Goal: Transaction & Acquisition: Purchase product/service

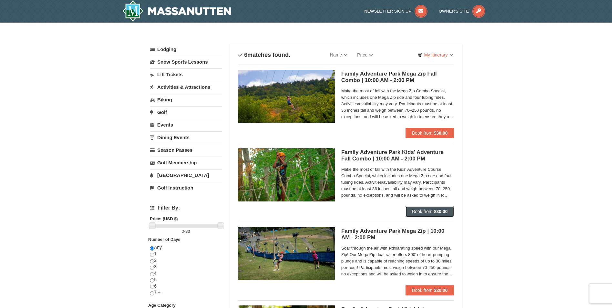
click at [431, 214] on button "Book from $30.00" at bounding box center [429, 211] width 49 height 10
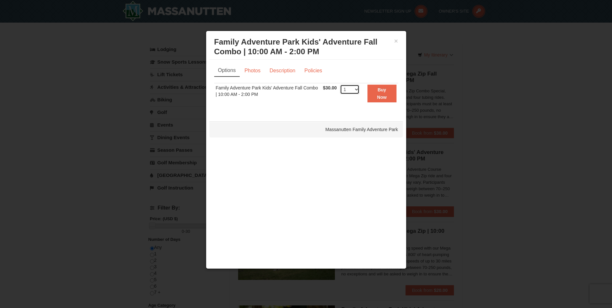
click at [357, 91] on select "1 2 3 4 5 6 7 8 9 10 11 12 13 14 15 16 17 18 19 20 21 22 23 24 25 26 27 28 29 3…" at bounding box center [349, 89] width 19 height 10
select select "2"
click at [340, 84] on select "1 2 3 4 5 6 7 8 9 10 11 12 13 14 15 16 17 18 19 20 21 22 23 24 25 26 27 28 29 3…" at bounding box center [349, 89] width 19 height 10
click at [313, 73] on link "Policies" at bounding box center [313, 71] width 26 height 12
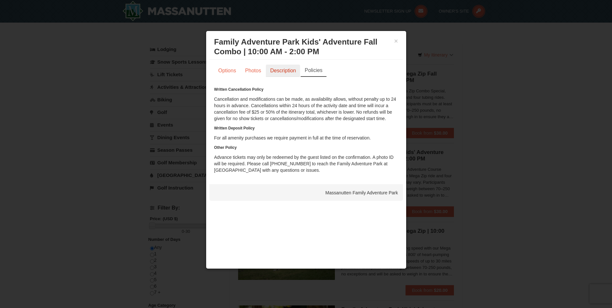
click at [285, 69] on link "Description" at bounding box center [283, 71] width 34 height 12
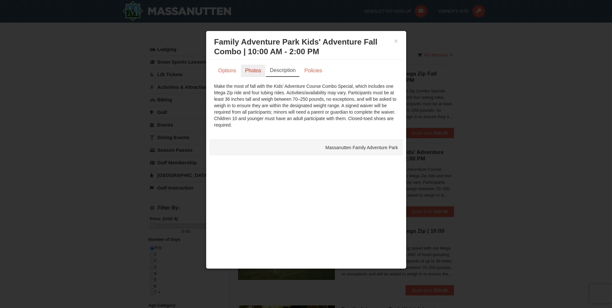
click at [254, 70] on link "Photos" at bounding box center [253, 71] width 25 height 12
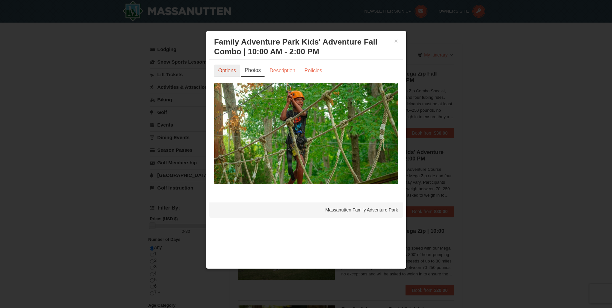
click at [221, 74] on link "Options" at bounding box center [227, 71] width 26 height 12
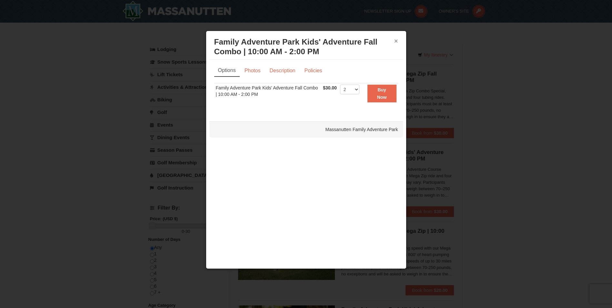
click at [397, 38] on button "×" at bounding box center [396, 41] width 4 height 6
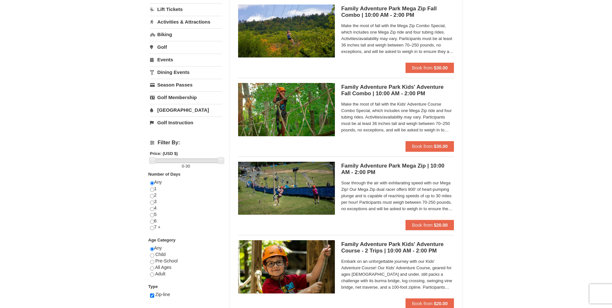
scroll to position [65, 0]
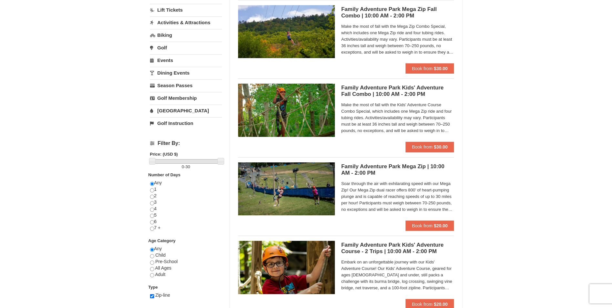
click at [366, 93] on h5 "Family Adventure Park Kids' Adventure Fall Combo | 10:00 AM - 2:00 PM Massanutt…" at bounding box center [397, 90] width 113 height 13
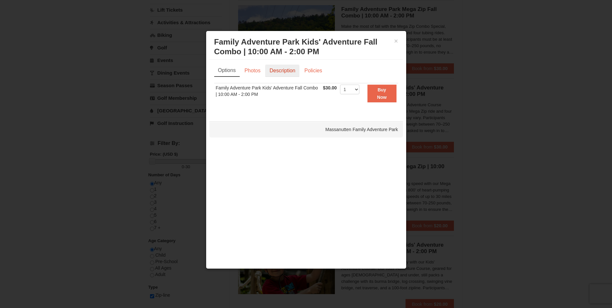
click at [286, 72] on link "Description" at bounding box center [282, 71] width 34 height 12
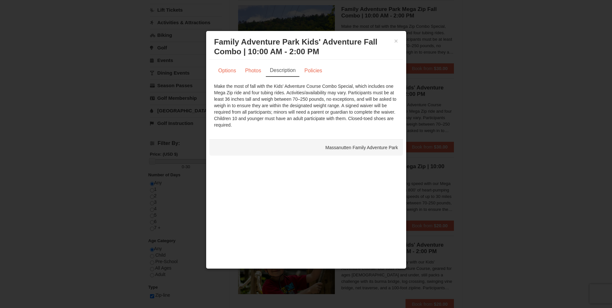
click at [286, 72] on link "Description" at bounding box center [283, 71] width 34 height 12
click at [397, 43] on button "×" at bounding box center [396, 41] width 4 height 6
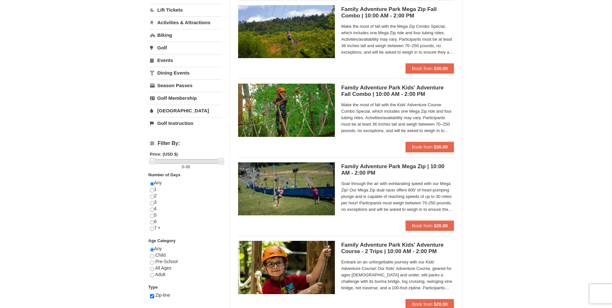
click at [396, 16] on h5 "Family Adventure Park Mega Zip Fall Combo | 10:00 AM - 2:00 PM Massanutten Fami…" at bounding box center [397, 12] width 113 height 13
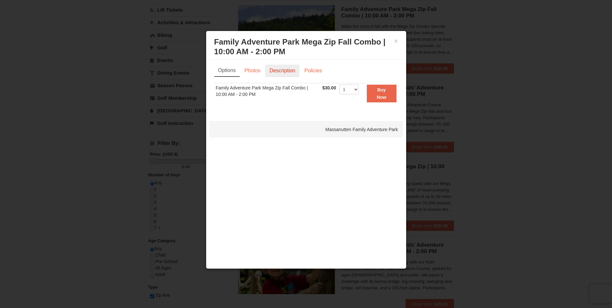
click at [293, 74] on link "Description" at bounding box center [282, 71] width 34 height 12
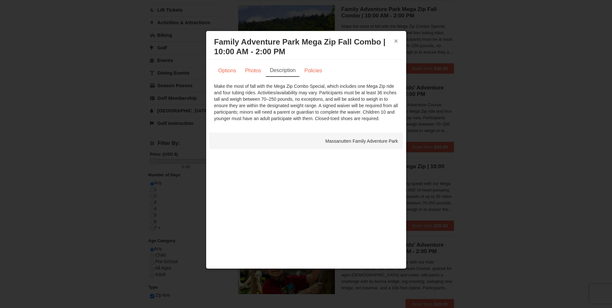
click at [398, 38] on button "×" at bounding box center [396, 41] width 4 height 6
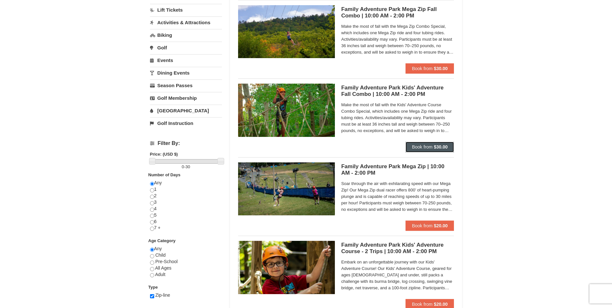
click at [435, 149] on strong "$30.00" at bounding box center [441, 146] width 14 height 5
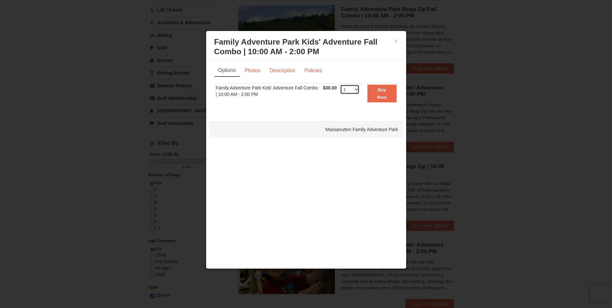
click at [357, 90] on select "1 2 3 4 5 6 7 8 9 10 11 12 13 14 15 16 17 18 19 20 21 22 23 24 25 26 27 28 29 3…" at bounding box center [349, 89] width 19 height 10
select select "2"
click at [340, 84] on select "1 2 3 4 5 6 7 8 9 10 11 12 13 14 15 16 17 18 19 20 21 22 23 24 25 26 27 28 29 3…" at bounding box center [349, 89] width 19 height 10
click at [397, 40] on button "×" at bounding box center [396, 41] width 4 height 6
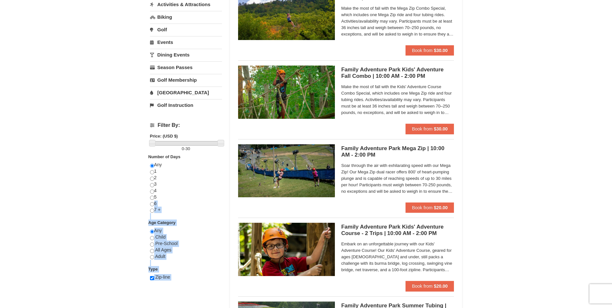
scroll to position [84, 0]
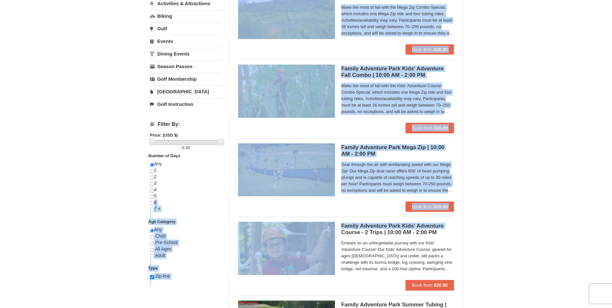
drag, startPoint x: 162, startPoint y: 224, endPoint x: 238, endPoint y: 230, distance: 76.4
click at [238, 230] on div "Lodging Arrival Please format dates MM/DD/YYYY Please format dates MM/DD/YYYY 0…" at bounding box center [306, 207] width 312 height 495
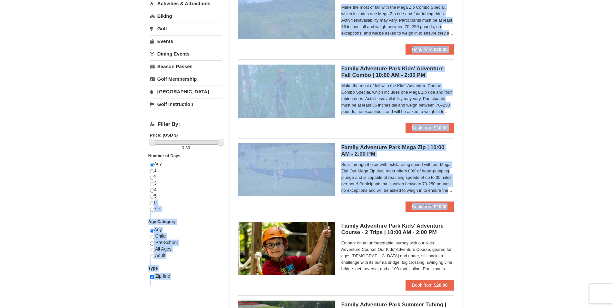
click at [128, 206] on div "× Categories List Filter My Itinerary Questions? 1-540-289-9441 Lodging Arrival…" at bounding box center [306, 204] width 612 height 531
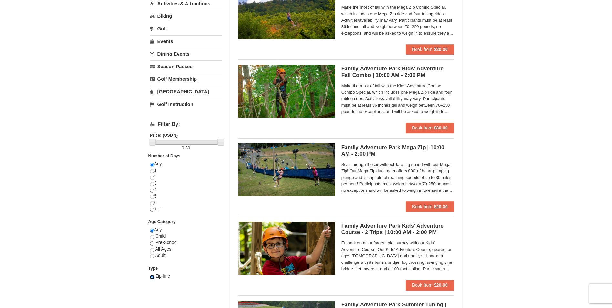
click at [153, 279] on input "checkbox" at bounding box center [152, 277] width 4 height 4
checkbox input "false"
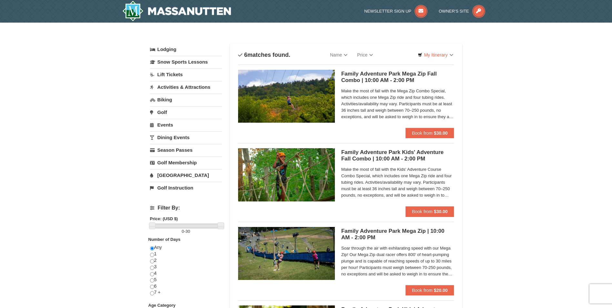
click at [181, 88] on link "Activities & Attractions" at bounding box center [186, 87] width 72 height 12
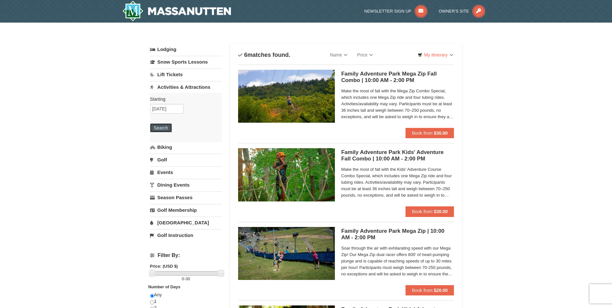
click at [156, 128] on button "Search" at bounding box center [161, 127] width 22 height 9
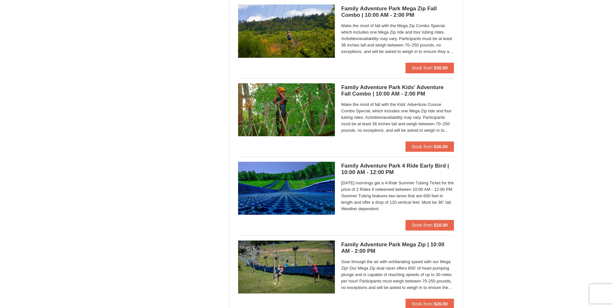
scroll to position [1481, 0]
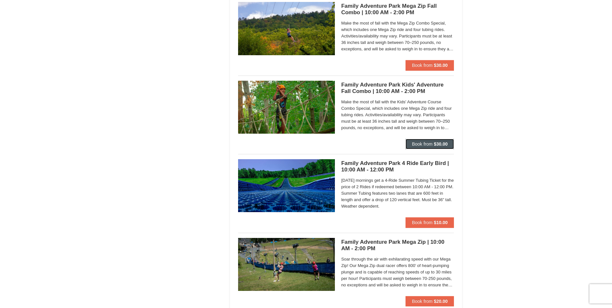
click at [426, 144] on span "Book from" at bounding box center [422, 143] width 21 height 5
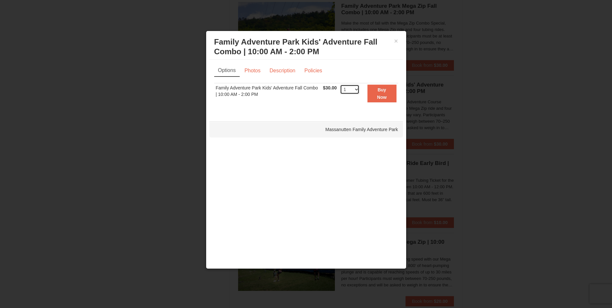
click at [355, 91] on select "1 2 3 4 5 6 7 8 9 10 11 12 13 14 15 16 17 18 19 20 21 22 23 24 25 26 27 28 29 3…" at bounding box center [349, 89] width 19 height 10
select select "2"
click at [340, 84] on select "1 2 3 4 5 6 7 8 9 10 11 12 13 14 15 16 17 18 19 20 21 22 23 24 25 26 27 28 29 3…" at bounding box center [349, 89] width 19 height 10
click at [383, 95] on strong "Buy Now" at bounding box center [382, 93] width 10 height 12
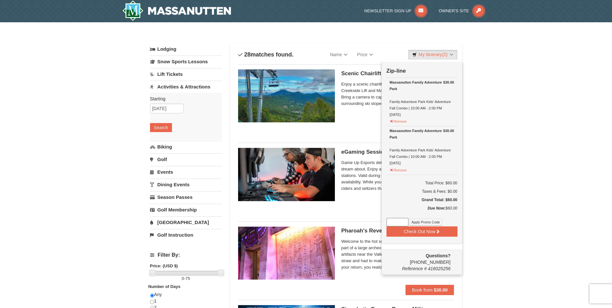
scroll to position [2, 0]
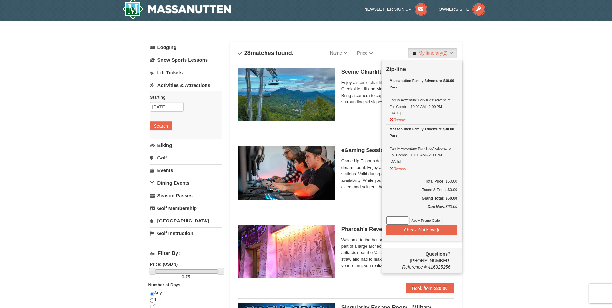
click at [353, 73] on h5 "Scenic Chairlift Ride | 10:00 AM - 11:30 AM Massanutten Scenic Chairlift Rides" at bounding box center [397, 72] width 113 height 6
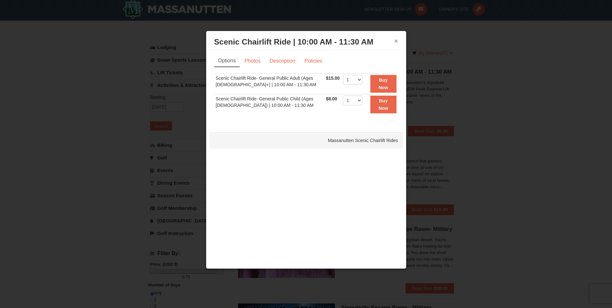
click at [397, 41] on button "×" at bounding box center [396, 41] width 4 height 6
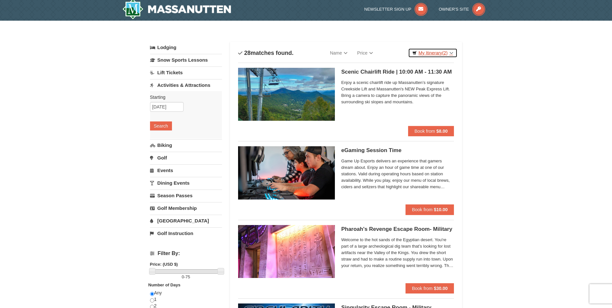
click at [450, 56] on link "My Itinerary (2)" at bounding box center [432, 53] width 49 height 10
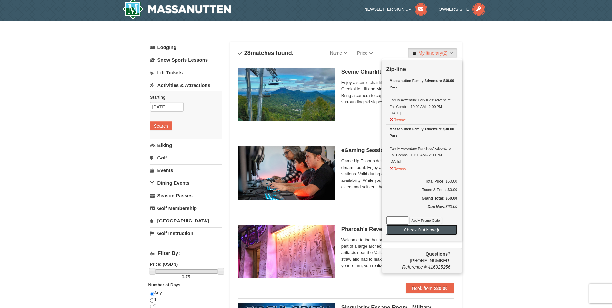
click at [424, 233] on button "Check Out Now" at bounding box center [421, 229] width 71 height 10
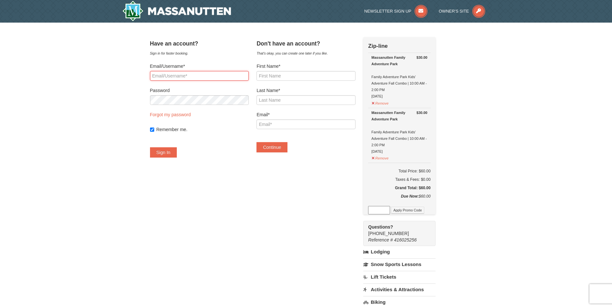
click at [194, 77] on input "Email/Username*" at bounding box center [199, 76] width 99 height 10
type input "luckykarthik@gmail.com"
click at [173, 155] on button "Sign In" at bounding box center [163, 152] width 27 height 10
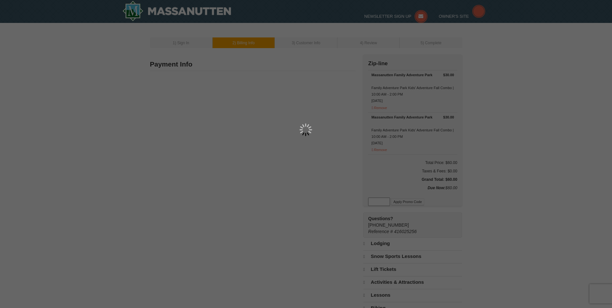
type input "10708 Balvis Hollow Court"
type input "Glen Allen"
type input "23059"
type input "804"
type input "510"
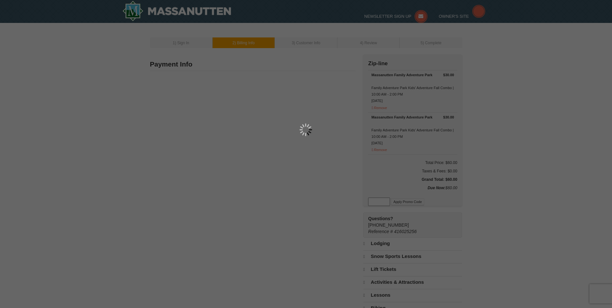
type input "4611"
type input "luckykarthik@gmail.com"
select select "VA"
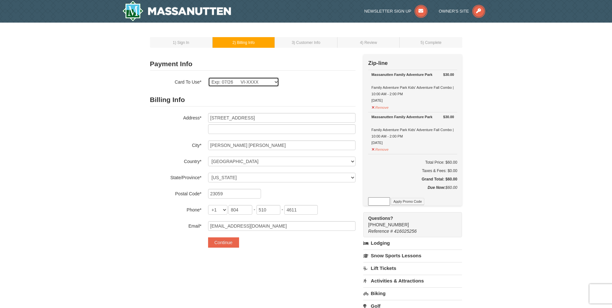
click at [272, 82] on select "Exp: 07/26 VI-XXXX New Card" at bounding box center [243, 82] width 71 height 10
click at [313, 81] on div "Exp: 07/26 VI-XXXX New Card Are you sure you want to remove this card? No Yes" at bounding box center [281, 82] width 147 height 10
click at [224, 244] on button "Continue" at bounding box center [223, 242] width 31 height 10
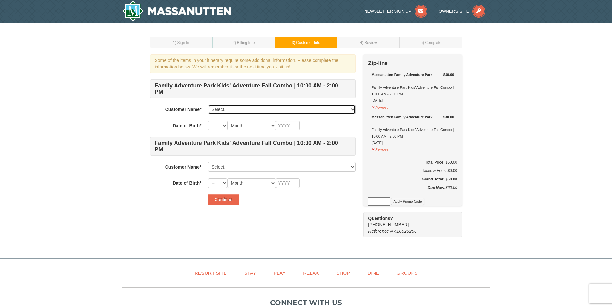
click at [281, 109] on select "Select... [PERSON_NAME] Add New..." at bounding box center [281, 109] width 147 height 10
select select "16484642"
click at [208, 104] on select "Select... [PERSON_NAME] Add New..." at bounding box center [281, 109] width 147 height 10
click at [260, 107] on select "Select... [PERSON_NAME] Add New..." at bounding box center [281, 109] width 147 height 10
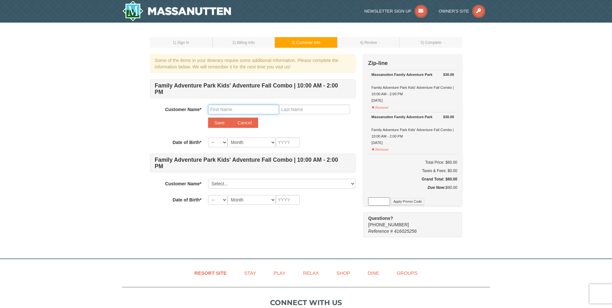
click at [230, 109] on input "text" at bounding box center [243, 109] width 71 height 10
type input "Skandan"
click at [294, 111] on input "text" at bounding box center [314, 109] width 71 height 10
type input "Karthik"
click at [223, 142] on select "-- 01 02 03 04 05 06 07 08 09 10 11 12 13 14 15 16 17 18 19 20 21 22 23 24 25 2…" at bounding box center [217, 142] width 19 height 10
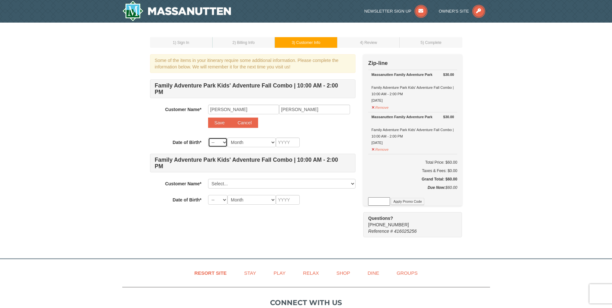
select select "13"
click at [208, 137] on select "-- 01 02 03 04 05 06 07 08 09 10 11 12 13 14 15 16 17 18 19 20 21 22 23 24 25 2…" at bounding box center [217, 142] width 19 height 10
click at [268, 142] on select "Month January February March April May June July August September October Novem…" at bounding box center [251, 142] width 48 height 10
select select "09"
click at [227, 137] on select "Month January February March April May June July August September October Novem…" at bounding box center [251, 142] width 48 height 10
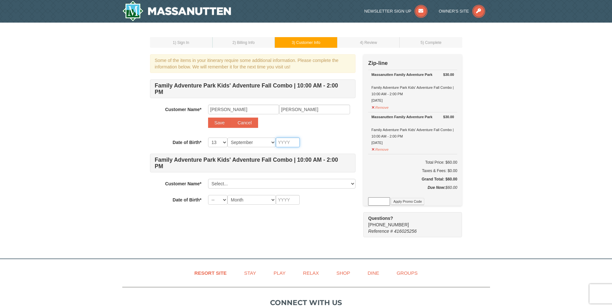
click at [289, 142] on input "text" at bounding box center [288, 142] width 24 height 10
type input "2014"
click at [217, 121] on button "Save" at bounding box center [219, 122] width 23 height 10
select select
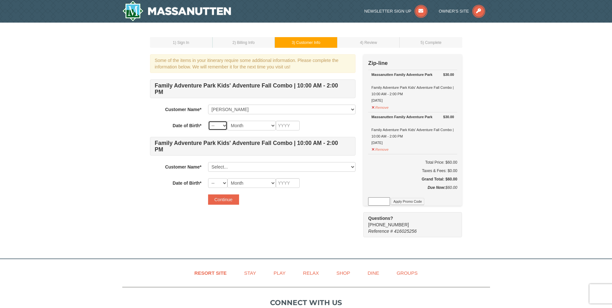
click at [222, 124] on select "-- 01 02 03 04 05 06 07 08 09 10 11 12 13 14 15 16 17 18 19 20 21 22 23 24 25 2…" at bounding box center [217, 126] width 19 height 10
select select "13"
click at [208, 121] on select "-- 01 02 03 04 05 06 07 08 09 10 11 12 13 14 15 16 17 18 19 20 21 22 23 24 25 2…" at bounding box center [217, 126] width 19 height 10
click at [268, 124] on select "Month January February March April May June July August September October Novem…" at bounding box center [251, 126] width 48 height 10
select select "09"
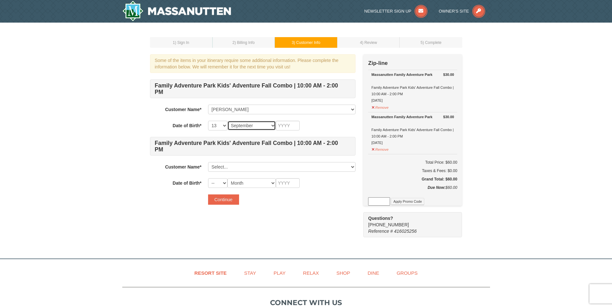
click at [227, 121] on select "Month January February March April May June July August September October Novem…" at bounding box center [251, 126] width 48 height 10
click at [281, 126] on input "text" at bounding box center [288, 126] width 24 height 10
type input "2014"
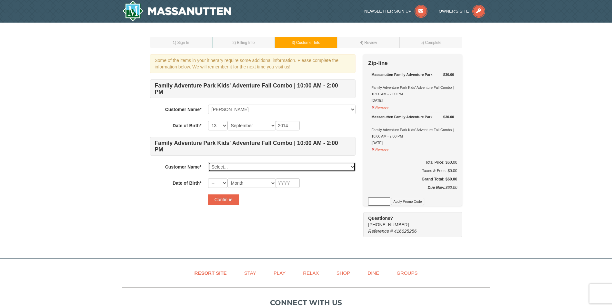
click at [233, 166] on select "Select... Karthik Rajagopalan Skandan Karthik Add New..." at bounding box center [281, 167] width 147 height 10
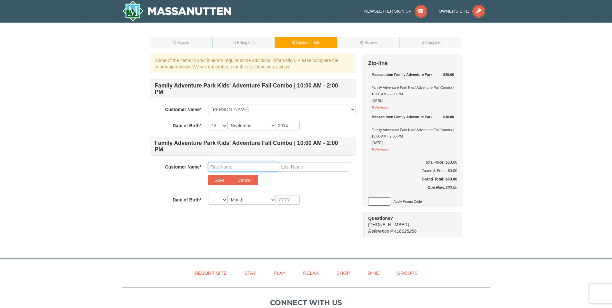
click at [221, 163] on input "text" at bounding box center [243, 167] width 71 height 10
type input "Tanush"
type input "Karthik"
click at [211, 178] on button "Save" at bounding box center [219, 180] width 23 height 10
click at [217, 184] on select "-- 01 02 03 04 05 06 07 08 09 10 11 12 13 14 15 16 17 18 19 20 21 22 23 24 25 2…" at bounding box center [217, 183] width 19 height 10
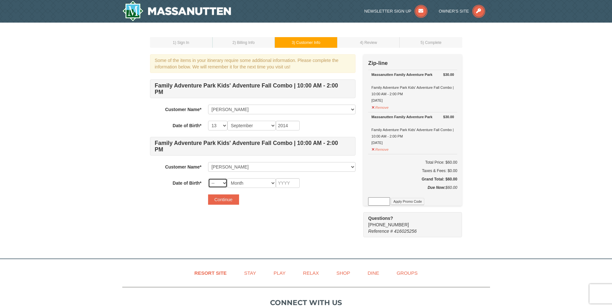
select select "07"
click at [208, 178] on select "-- 01 02 03 04 05 06 07 08 09 10 11 12 13 14 15 16 17 18 19 20 21 22 23 24 25 2…" at bounding box center [217, 183] width 19 height 10
click at [248, 182] on select "Month January February March April May June July August September October Novem…" at bounding box center [251, 183] width 48 height 10
select select "02"
click at [227, 178] on select "Month January February March April May June July August September October Novem…" at bounding box center [251, 183] width 48 height 10
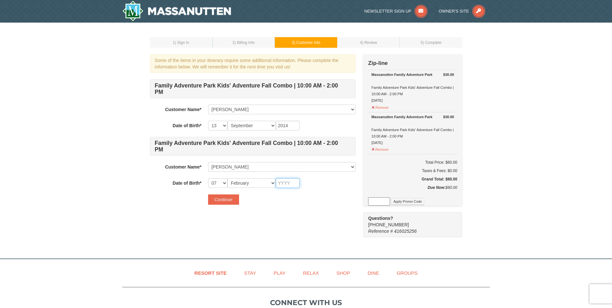
click at [282, 183] on input "text" at bounding box center [288, 183] width 24 height 10
type input "2018"
click at [222, 198] on button "Continue" at bounding box center [223, 199] width 31 height 10
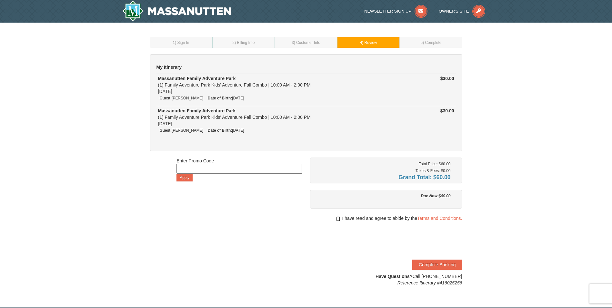
click at [336, 221] on input "checkbox" at bounding box center [338, 218] width 4 height 5
checkbox input "true"
click at [436, 266] on button "Complete Booking" at bounding box center [437, 264] width 50 height 10
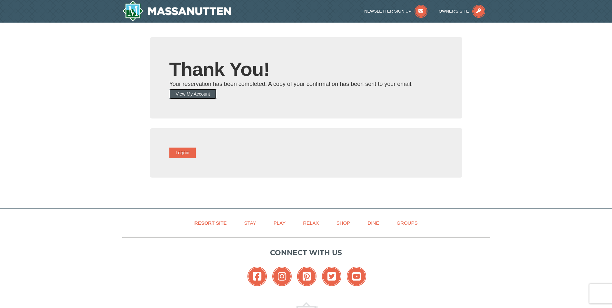
click at [207, 92] on button "View My Account" at bounding box center [192, 94] width 47 height 10
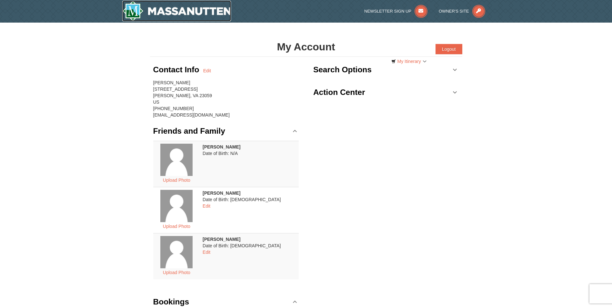
click at [140, 10] on img at bounding box center [176, 11] width 109 height 21
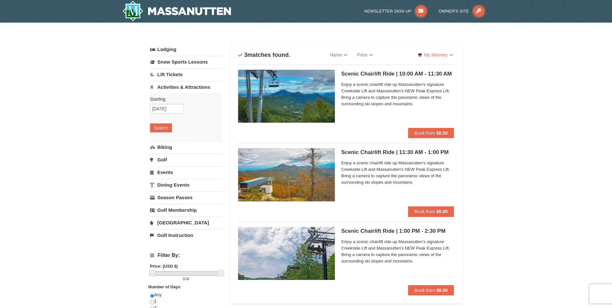
click at [440, 123] on div "Scenic Chairlift Ride | 10:00 AM - 11:30 AM Massanutten Scenic Chairlift Rides …" at bounding box center [397, 99] width 113 height 58
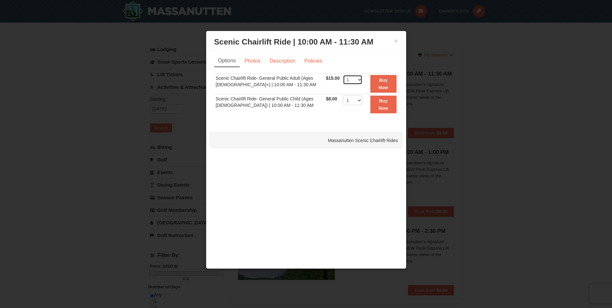
click at [358, 80] on select "1 2 3 4 5 6 7 8 9 10 11 12 13 14 15 16 17 18 19 20 21 22" at bounding box center [352, 80] width 19 height 10
select select "2"
click at [343, 75] on select "1 2 3 4 5 6 7 8 9 10 11 12 13 14 15 16 17 18 19 20 21 22" at bounding box center [352, 80] width 19 height 10
click at [353, 101] on select "1 2 3 4 5 6 7 8 9 10 11 12 13 14 15 16 17 18 19 20 21 22" at bounding box center [352, 100] width 19 height 10
select select "2"
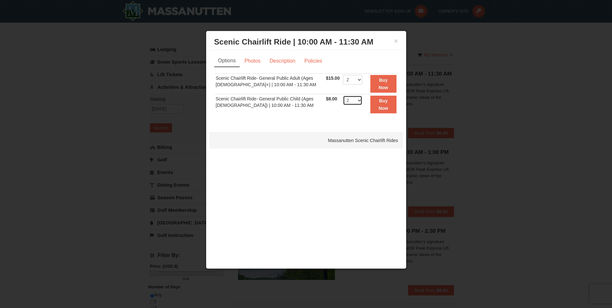
click at [343, 95] on select "1 2 3 4 5 6 7 8 9 10 11 12 13 14 15 16 17 18 19 20 21 22" at bounding box center [352, 100] width 19 height 10
click at [385, 86] on strong "Buy Now" at bounding box center [383, 83] width 10 height 12
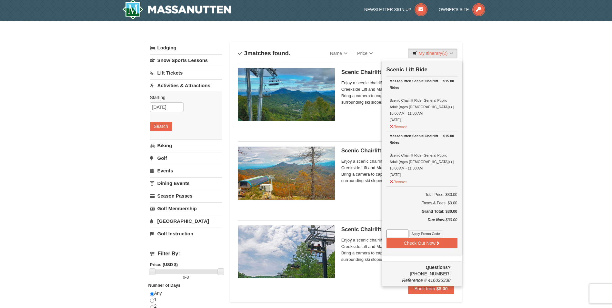
scroll to position [2, 0]
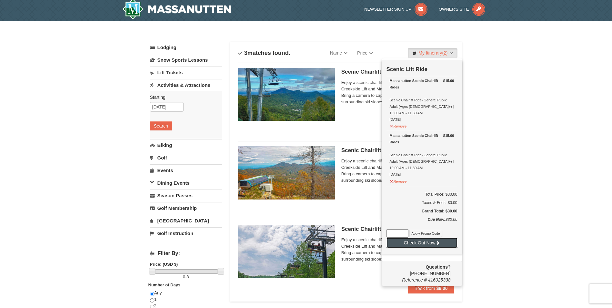
click at [420, 237] on button "Check Out Now" at bounding box center [421, 242] width 71 height 10
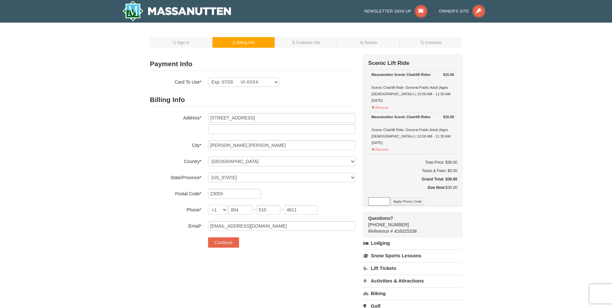
select select "VA"
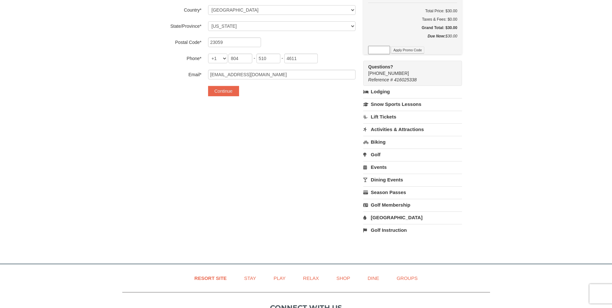
scroll to position [153, 0]
click at [392, 131] on link "Activities & Attractions" at bounding box center [412, 128] width 99 height 12
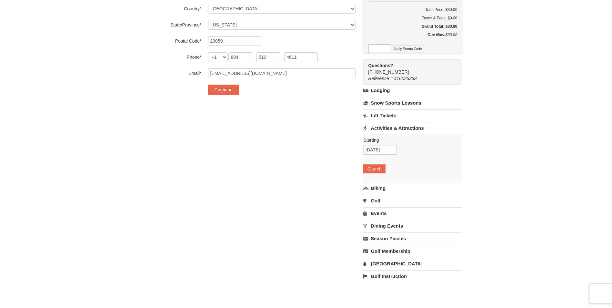
click at [392, 131] on link "Activities & Attractions" at bounding box center [412, 128] width 99 height 12
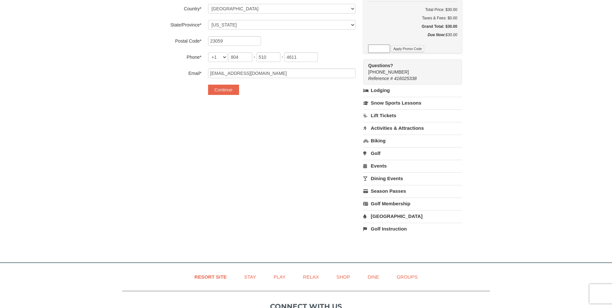
scroll to position [0, 0]
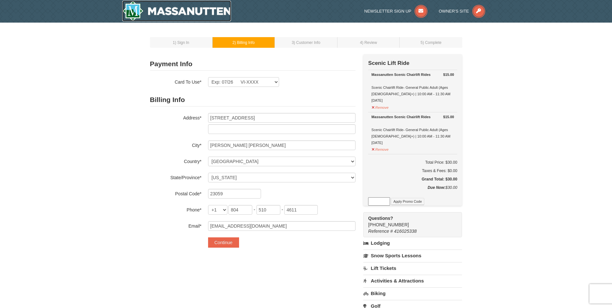
click at [138, 14] on img at bounding box center [176, 11] width 109 height 21
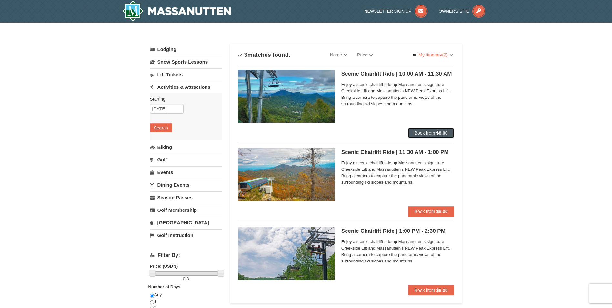
click at [432, 132] on span "Book from" at bounding box center [424, 132] width 21 height 5
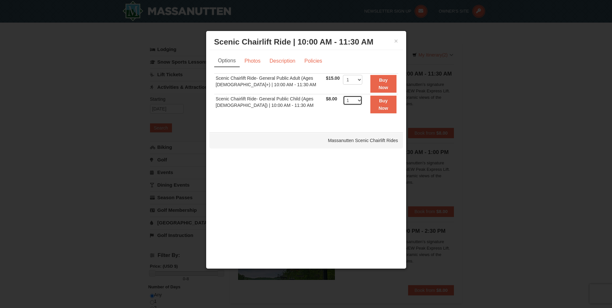
click at [354, 100] on select "1 2 3 4 5 6 7 8 9 10 11 12 13 14 15 16 17 18 19 20 21 22" at bounding box center [352, 100] width 19 height 10
select select "2"
click at [343, 95] on select "1 2 3 4 5 6 7 8 9 10 11 12 13 14 15 16 17 18 19 20 21 22" at bounding box center [352, 100] width 19 height 10
click at [381, 108] on strong "Buy Now" at bounding box center [383, 104] width 10 height 12
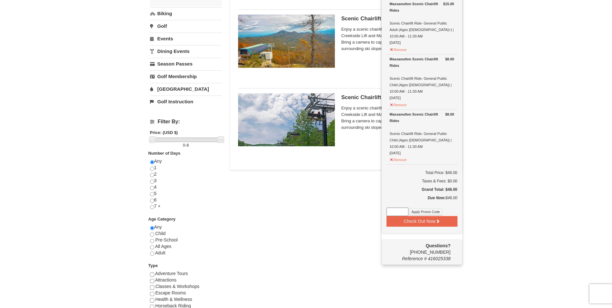
scroll to position [167, 0]
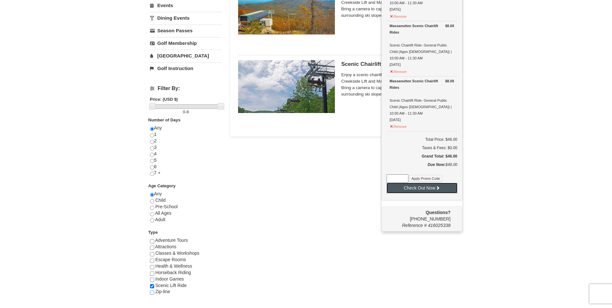
click at [426, 183] on button "Check Out Now" at bounding box center [421, 188] width 71 height 10
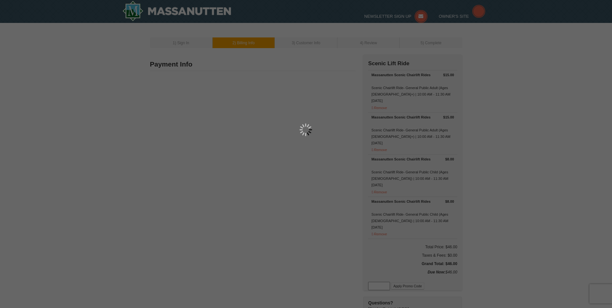
type input "[STREET_ADDRESS]"
type input "[PERSON_NAME] [PERSON_NAME]"
type input "23059"
type input "804"
type input "510"
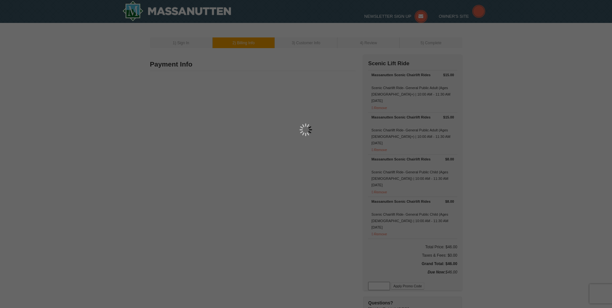
type input "4611"
type input "[EMAIL_ADDRESS][DOMAIN_NAME]"
select select "VA"
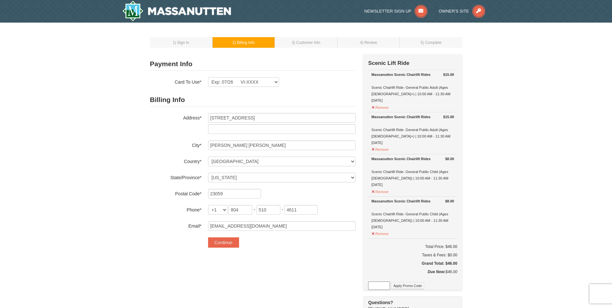
scroll to position [20, 0]
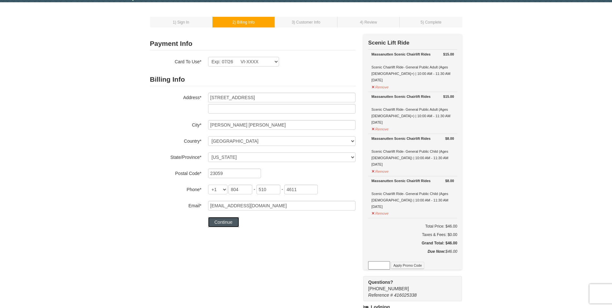
click at [225, 220] on button "Continue" at bounding box center [223, 222] width 31 height 10
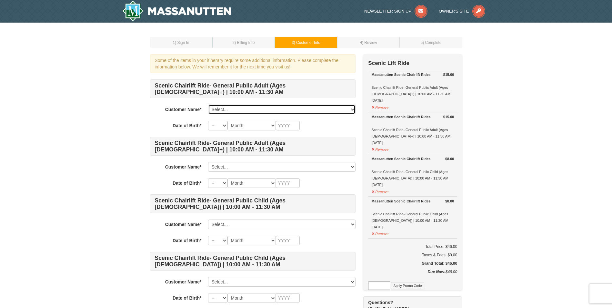
click at [286, 107] on select "Select... Karthik Rajagopalan Skandan Karthik Tanush Karthik Add New..." at bounding box center [281, 109] width 147 height 10
select select "16484642"
click at [208, 104] on select "Select... Karthik Rajagopalan Skandan Karthik Tanush Karthik Add New..." at bounding box center [281, 109] width 147 height 10
click at [219, 127] on select "-- 01 02 03 04 05 06 07 08 09 10 11 12 13 14 15 16 17 18 19 20 21 22 23 24 25 2…" at bounding box center [217, 126] width 19 height 10
select select "20"
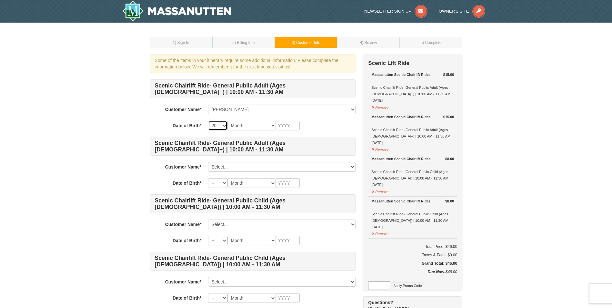
click at [208, 121] on select "-- 01 02 03 04 05 06 07 08 09 10 11 12 13 14 15 16 17 18 19 20 21 22 23 24 25 2…" at bounding box center [217, 126] width 19 height 10
click at [269, 124] on select "Month January February March April May June July August September October Novem…" at bounding box center [251, 126] width 48 height 10
select select "07"
click at [227, 121] on select "Month January February March April May June July August September October Novem…" at bounding box center [251, 126] width 48 height 10
click at [287, 126] on input "text" at bounding box center [288, 126] width 24 height 10
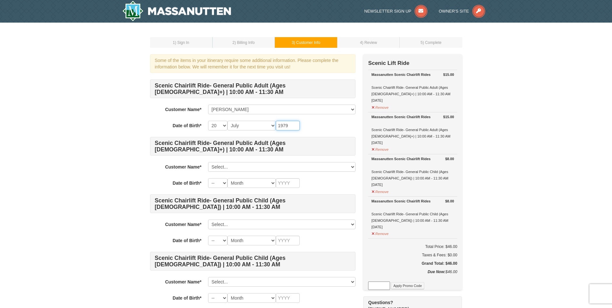
type input "1979"
click at [228, 166] on select "Select... Karthik Rajagopalan Skandan Karthik Tanush Karthik Add New..." at bounding box center [281, 167] width 147 height 10
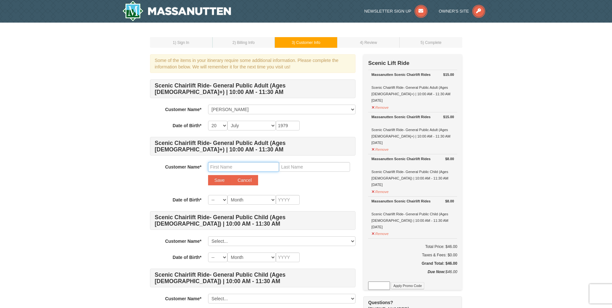
click at [229, 169] on input "text" at bounding box center [243, 167] width 71 height 10
type input "Latha Sowjanya"
type input "Panangipally"
click at [218, 180] on button "Save" at bounding box center [219, 180] width 23 height 10
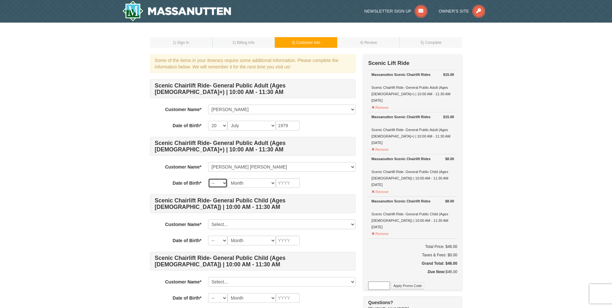
click at [224, 184] on select "-- 01 02 03 04 05 06 07 08 09 10 11 12 13 14 15 16 17 18 19 20 21 22 23 24 25 2…" at bounding box center [217, 183] width 19 height 10
select select "24"
click at [208, 178] on select "-- 01 02 03 04 05 06 07 08 09 10 11 12 13 14 15 16 17 18 19 20 21 22 23 24 25 2…" at bounding box center [217, 183] width 19 height 10
click at [250, 182] on select "Month January February March April May June July August September October Novem…" at bounding box center [251, 183] width 48 height 10
select select "12"
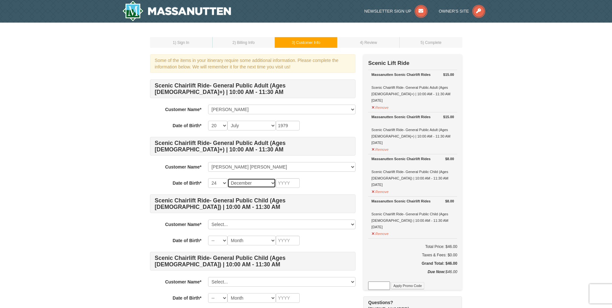
click at [227, 178] on select "Month January February March April May June July August September October Novem…" at bounding box center [251, 183] width 48 height 10
click at [286, 184] on input "text" at bounding box center [288, 183] width 24 height 10
type input "1983"
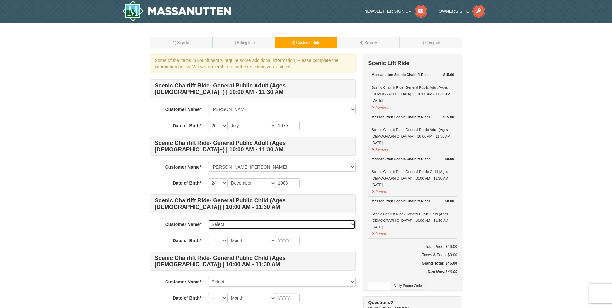
click at [225, 222] on select "Select... Karthik Rajagopalan Skandan Karthik Tanush Karthik Latha Sowjanya Pan…" at bounding box center [281, 224] width 147 height 10
select select "28252808"
click at [208, 219] on select "Select... Karthik Rajagopalan Skandan Karthik Tanush Karthik Latha Sowjanya Pan…" at bounding box center [281, 224] width 147 height 10
select select "13"
select select "09"
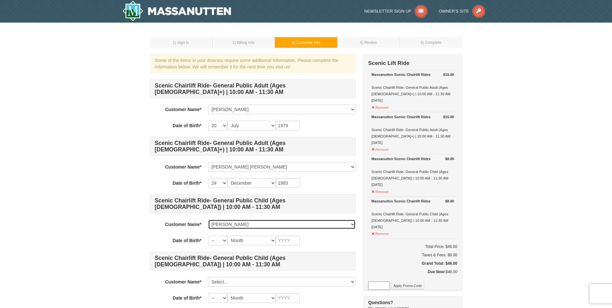
type input "2014"
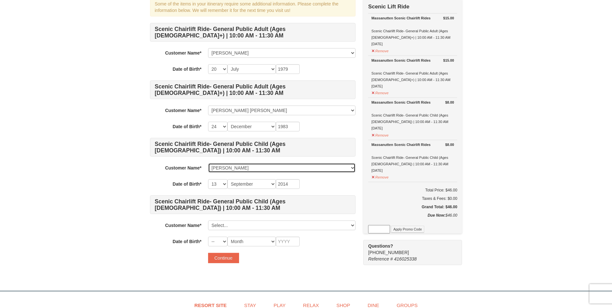
scroll to position [58, 0]
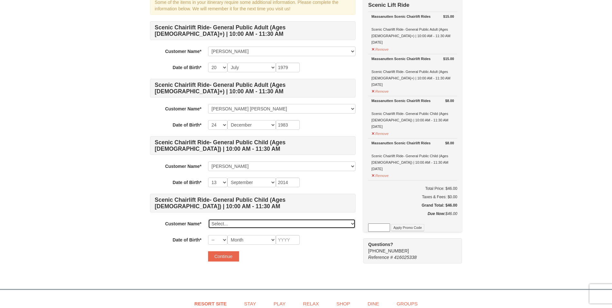
click at [266, 225] on select "Select... Karthik Rajagopalan Skandan Karthik Tanush Karthik Latha Sowjanya Pan…" at bounding box center [281, 224] width 147 height 10
select select "28252810"
click at [208, 219] on select "Select... Karthik Rajagopalan Skandan Karthik Tanush Karthik Latha Sowjanya Pan…" at bounding box center [281, 224] width 147 height 10
select select "07"
select select "02"
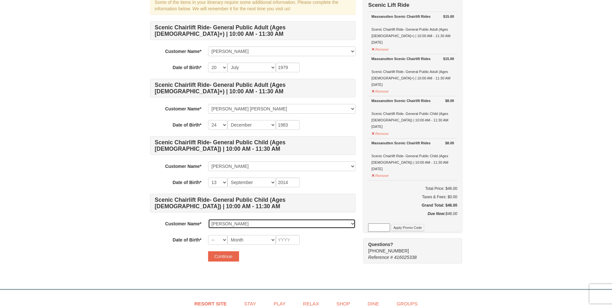
type input "2018"
click at [224, 255] on button "Continue" at bounding box center [223, 256] width 31 height 10
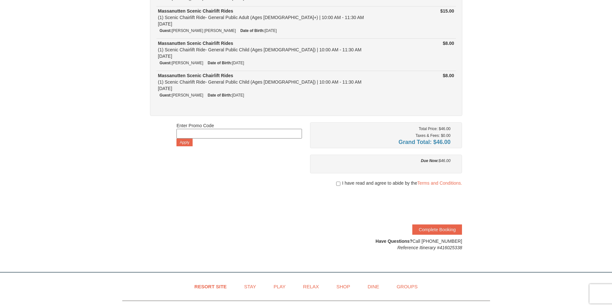
scroll to position [101, 0]
click at [337, 184] on input "checkbox" at bounding box center [338, 181] width 4 height 5
checkbox input "true"
click at [439, 226] on button "Complete Booking" at bounding box center [437, 228] width 50 height 10
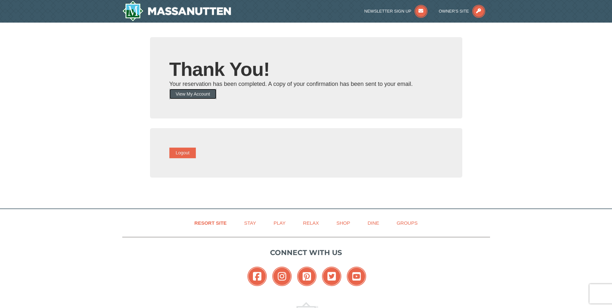
click at [208, 95] on button "View My Account" at bounding box center [192, 94] width 47 height 10
